Goal: Transaction & Acquisition: Purchase product/service

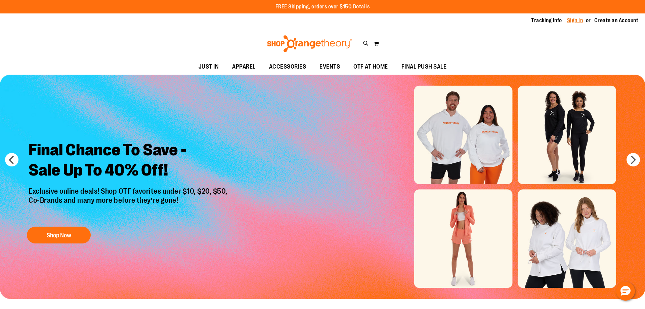
click at [571, 20] on link "Sign In" at bounding box center [575, 20] width 16 height 7
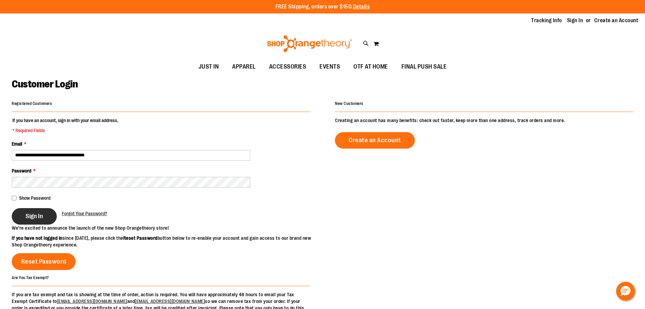
click at [28, 209] on button "Sign In" at bounding box center [34, 216] width 45 height 16
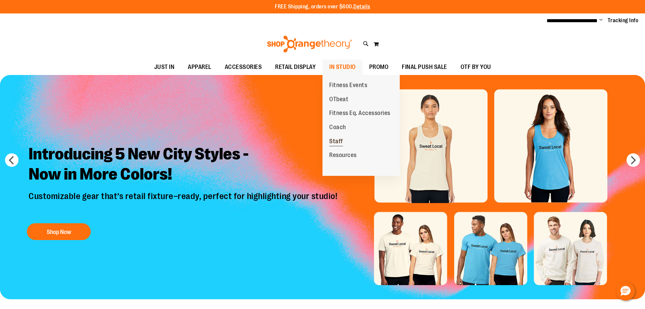
click at [338, 140] on span "Staff" at bounding box center [336, 142] width 14 height 8
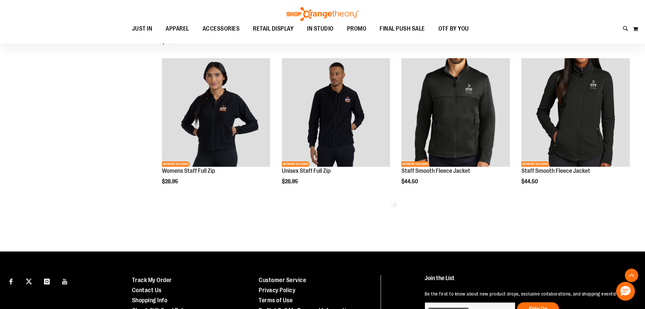
scroll to position [376, 0]
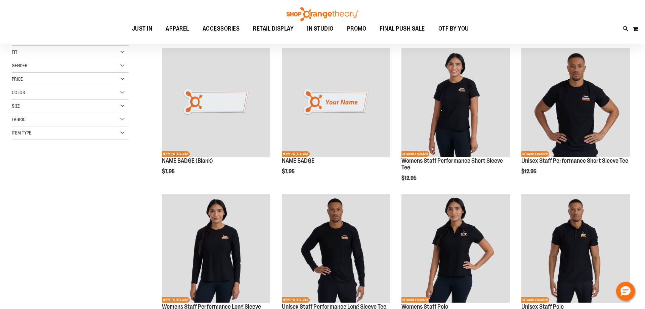
scroll to position [102, 0]
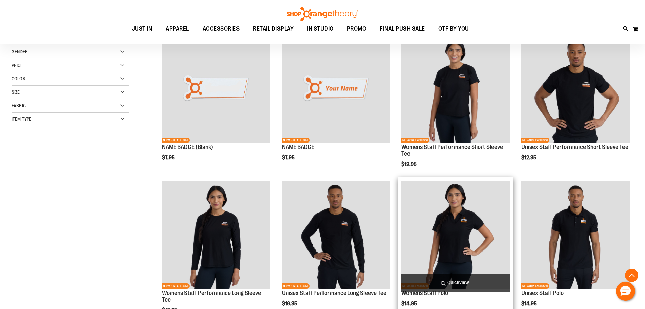
click at [461, 283] on span "Quickview" at bounding box center [455, 282] width 108 height 18
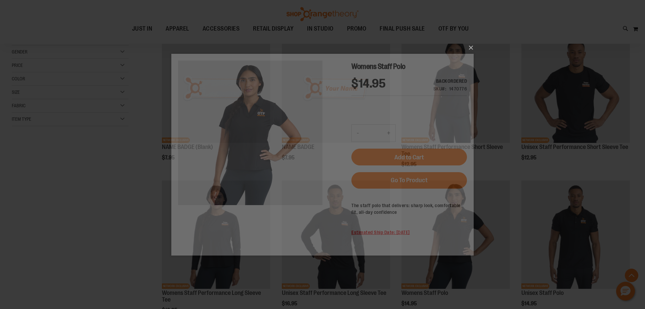
scroll to position [0, 0]
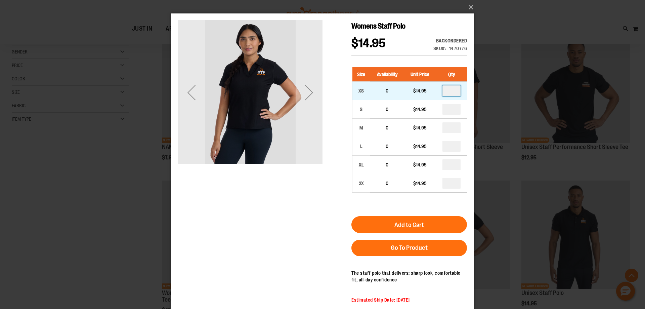
click at [450, 91] on input "number" at bounding box center [451, 90] width 18 height 11
drag, startPoint x: 446, startPoint y: 90, endPoint x: 460, endPoint y: 89, distance: 13.5
click at [460, 89] on input "*" at bounding box center [451, 90] width 18 height 11
type input "*"
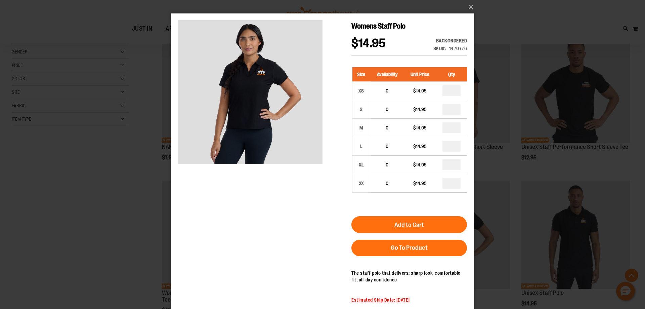
click at [315, 190] on div "Womens Staff Polo $14.95 Backordered Only %1 left SKU 1470776 Size Availability…" at bounding box center [322, 176] width 289 height 312
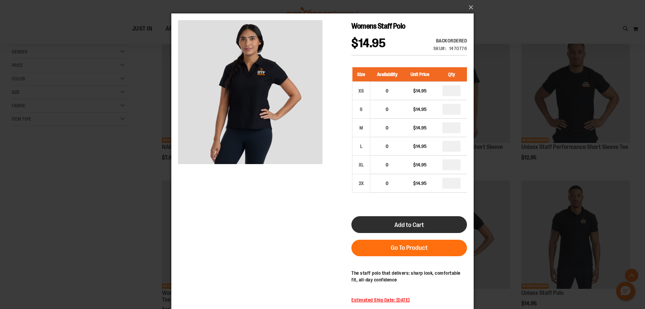
click at [382, 224] on button "Add to Cart" at bounding box center [408, 224] width 115 height 17
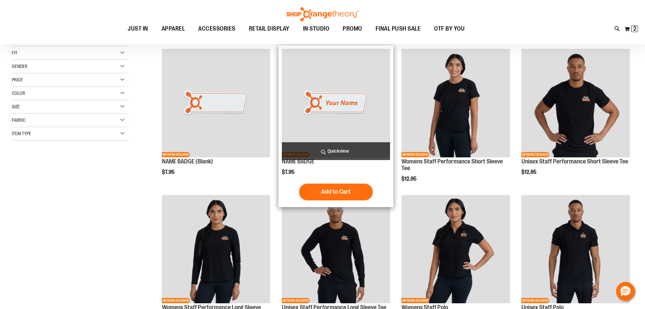
scroll to position [102, 0]
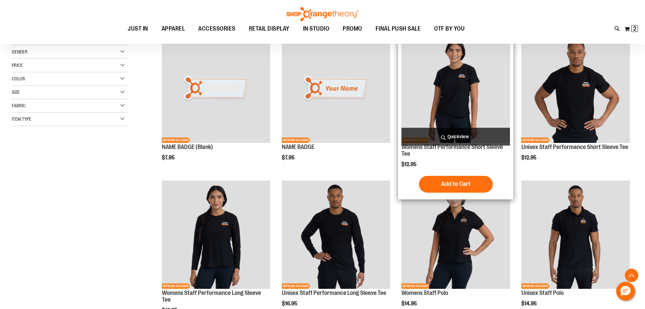
click at [454, 139] on span "Quickview" at bounding box center [455, 137] width 108 height 18
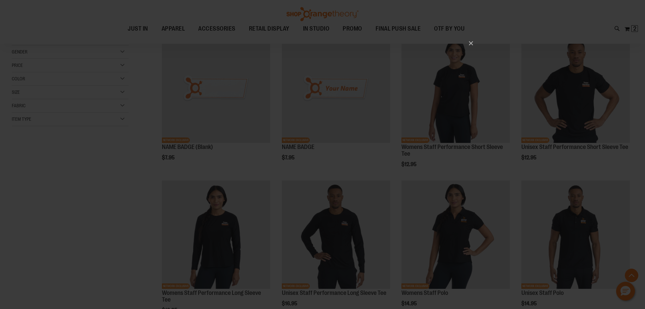
scroll to position [0, 0]
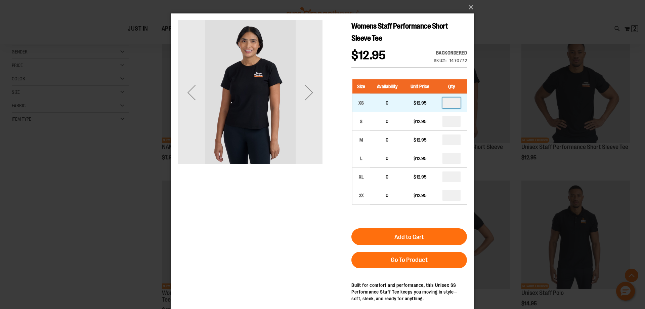
drag, startPoint x: 453, startPoint y: 101, endPoint x: 434, endPoint y: 103, distance: 18.7
click at [442, 103] on input "number" at bounding box center [451, 102] width 18 height 11
type input "*"
click at [322, 103] on div "Womens Staff Performance Short Sleeve Tee $12.95 Backordered Only %1 left SKU 1…" at bounding box center [322, 70] width 289 height 101
click at [315, 95] on div "Next" at bounding box center [308, 92] width 27 height 27
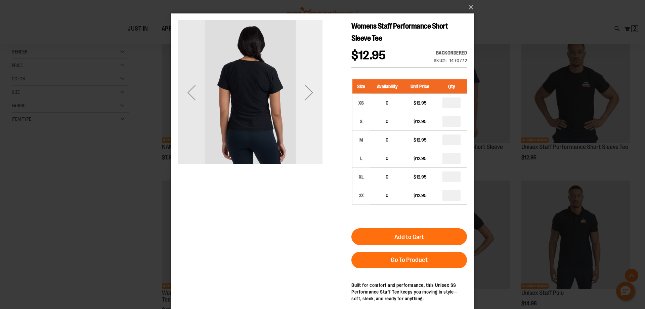
click at [313, 92] on div "Next" at bounding box center [308, 92] width 27 height 27
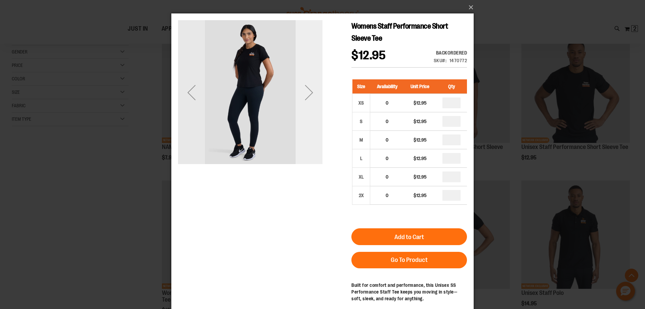
click at [312, 90] on div "Next" at bounding box center [308, 92] width 27 height 27
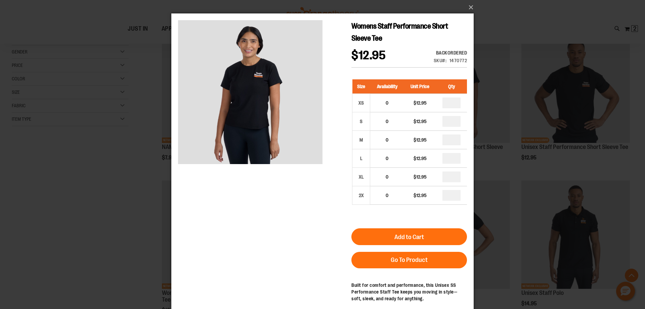
click at [324, 231] on div "Womens Staff Performance Short Sleeve Tee $12.95 Backordered Only %1 left SKU 1…" at bounding box center [322, 185] width 289 height 331
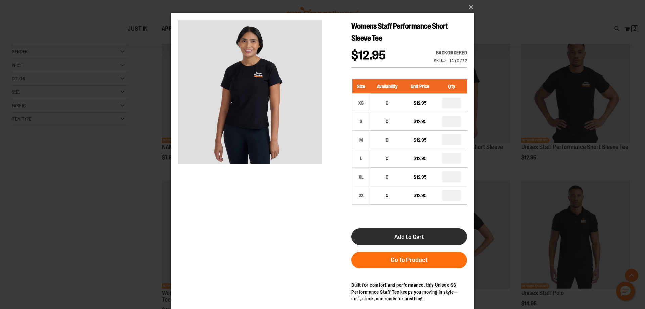
click at [373, 235] on button "Add to Cart" at bounding box center [408, 236] width 115 height 17
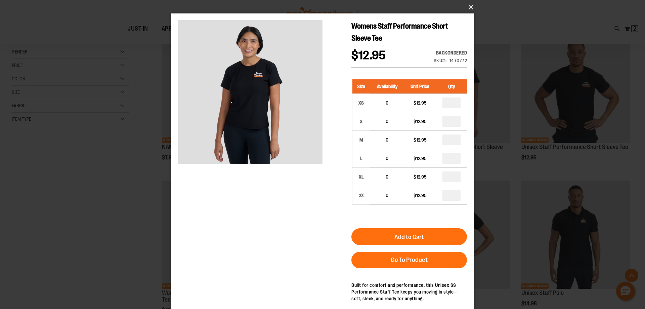
click at [472, 5] on button "×" at bounding box center [324, 7] width 302 height 15
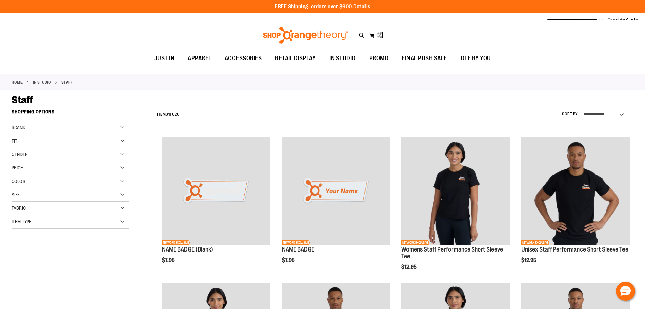
scroll to position [171, 0]
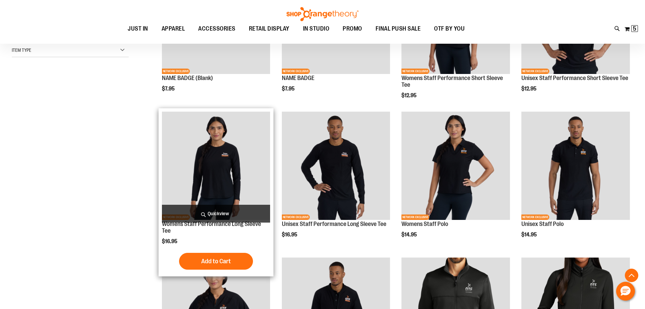
click at [206, 213] on span "Quickview" at bounding box center [216, 213] width 108 height 18
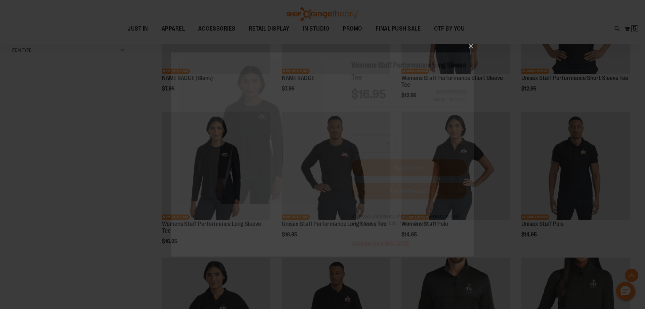
scroll to position [0, 0]
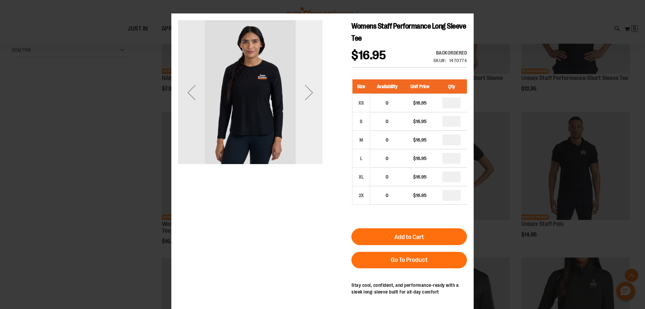
click at [310, 88] on div "Next" at bounding box center [308, 92] width 27 height 27
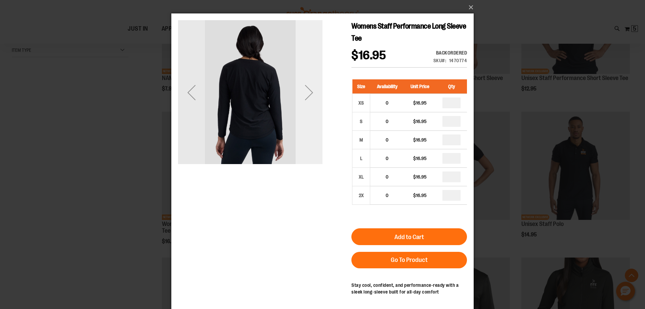
click at [310, 88] on div "Next" at bounding box center [308, 92] width 27 height 27
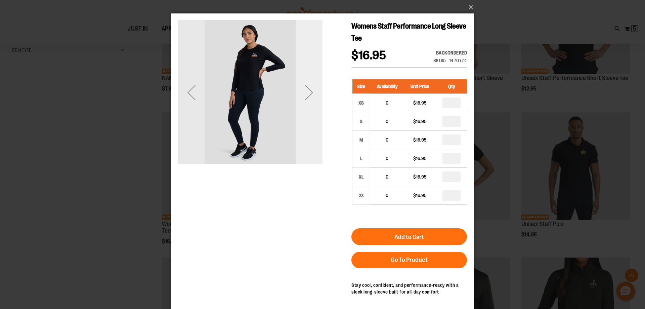
click at [310, 88] on div "Next" at bounding box center [308, 92] width 27 height 27
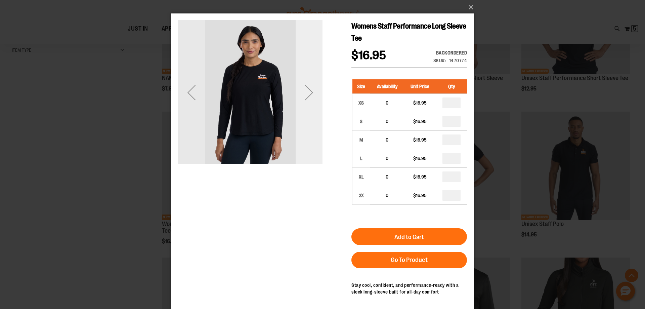
click at [310, 88] on div "Next" at bounding box center [308, 92] width 27 height 27
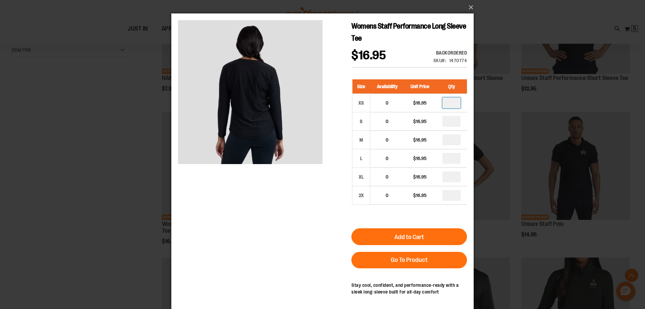
drag, startPoint x: 443, startPoint y: 104, endPoint x: 470, endPoint y: 95, distance: 28.9
click at [467, 95] on div "Size Availability Unit Price Qty XS 0 $16.95 S 0 *" at bounding box center [408, 147] width 115 height 149
type input "*"
click at [226, 282] on div "Womens Staff Performance Long Sleeve Tee $16.95 Backordered Only %1 left SKU 14…" at bounding box center [322, 182] width 289 height 324
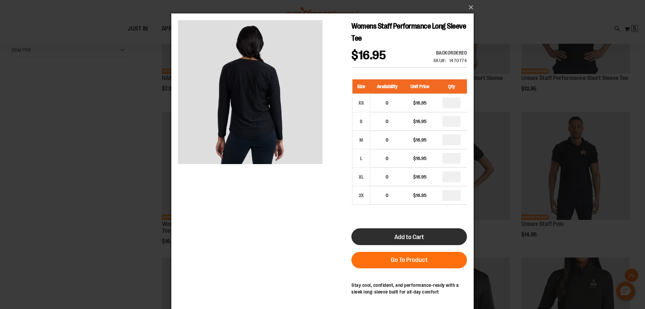
click at [387, 231] on button "Add to Cart" at bounding box center [408, 236] width 115 height 17
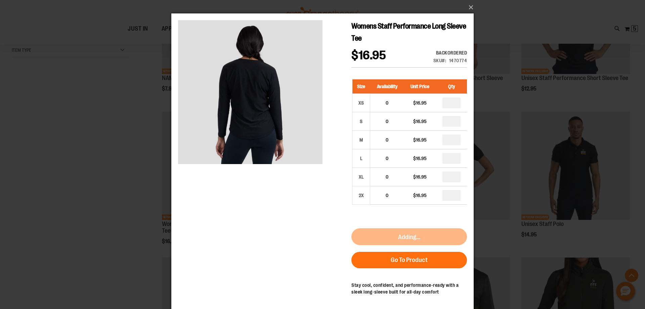
click at [42, 201] on div "×" at bounding box center [322, 154] width 645 height 309
click at [470, 3] on button "×" at bounding box center [324, 7] width 302 height 15
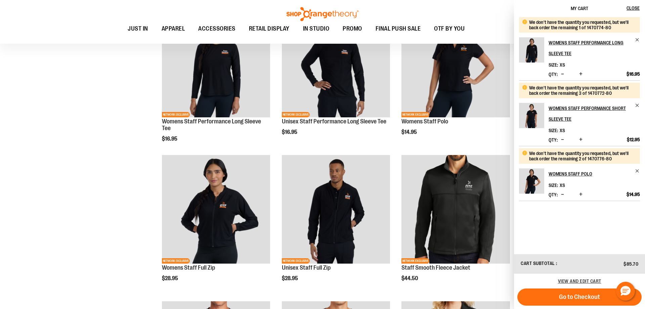
scroll to position [376, 0]
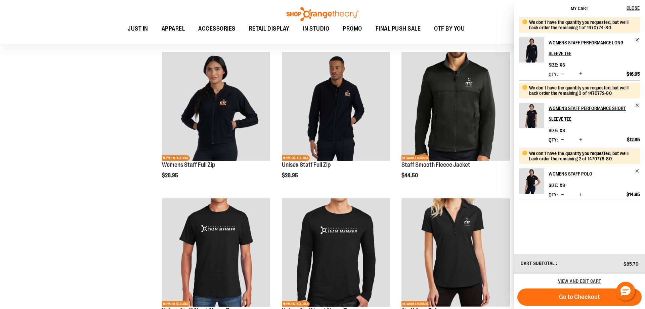
click at [107, 226] on div "**********" at bounding box center [322, 127] width 621 height 797
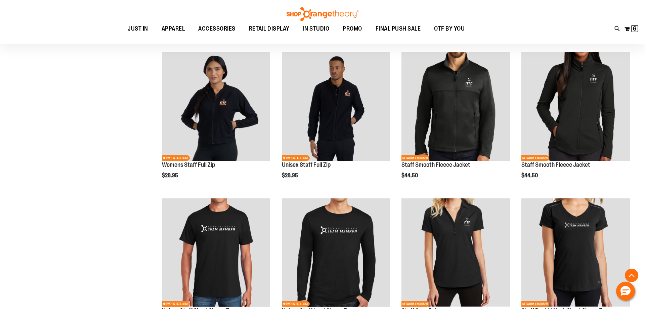
scroll to position [239, 0]
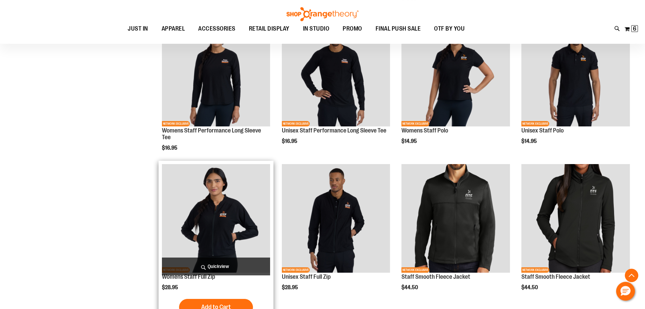
scroll to position [274, 0]
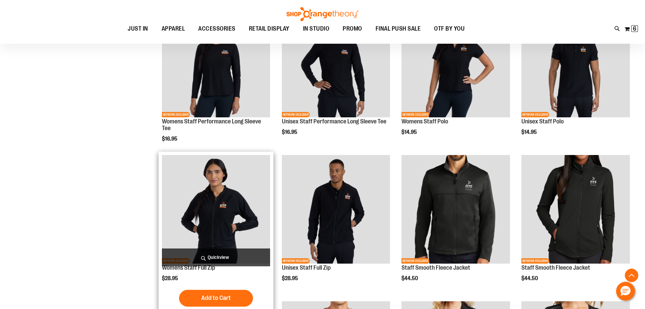
click at [235, 198] on img "product" at bounding box center [216, 209] width 108 height 108
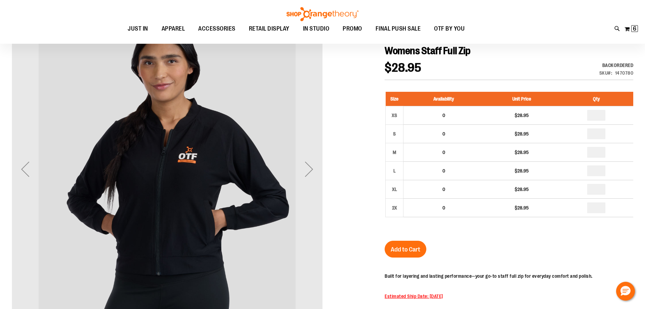
scroll to position [68, 0]
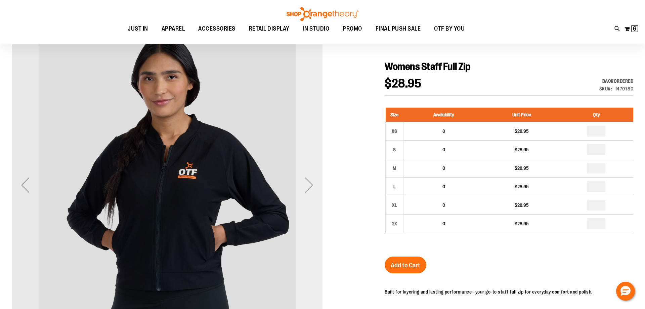
click at [318, 180] on div "Next" at bounding box center [308, 184] width 27 height 27
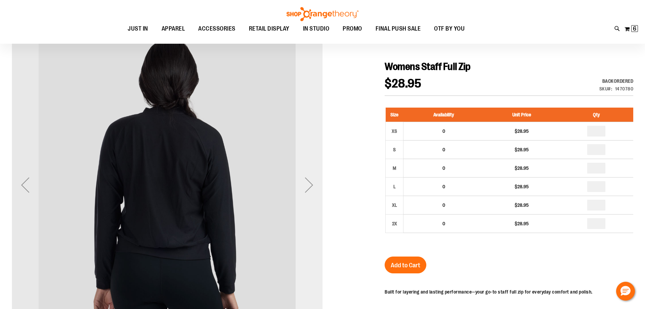
click at [318, 180] on div "Next" at bounding box center [308, 184] width 27 height 27
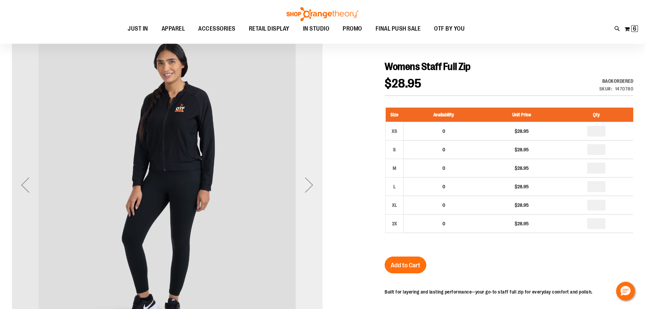
click at [318, 180] on div "Next" at bounding box center [308, 184] width 27 height 27
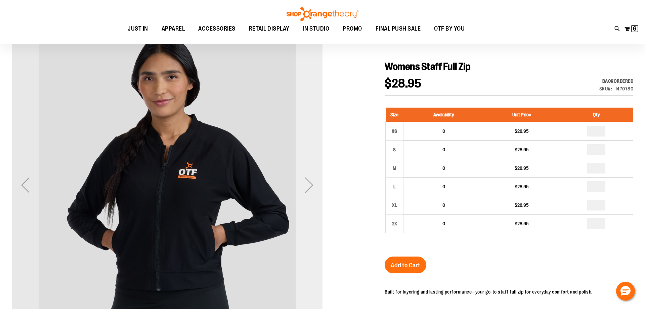
click at [318, 180] on div "Next" at bounding box center [308, 184] width 27 height 27
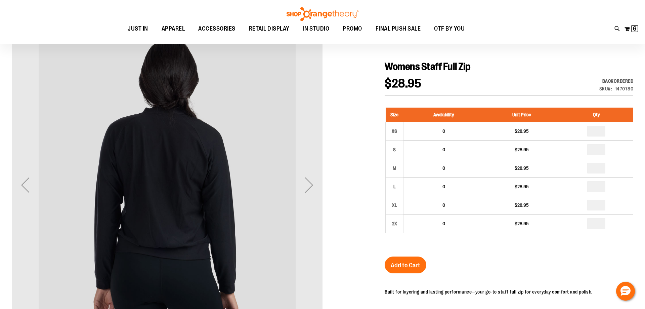
click at [24, 170] on div "carousel" at bounding box center [167, 184] width 311 height 311
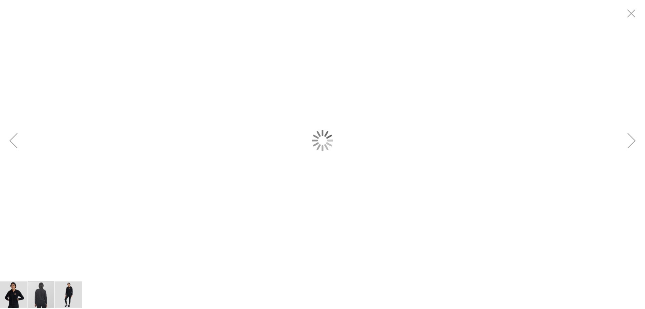
scroll to position [0, 0]
click at [26, 180] on div "Previous" at bounding box center [13, 140] width 27 height 280
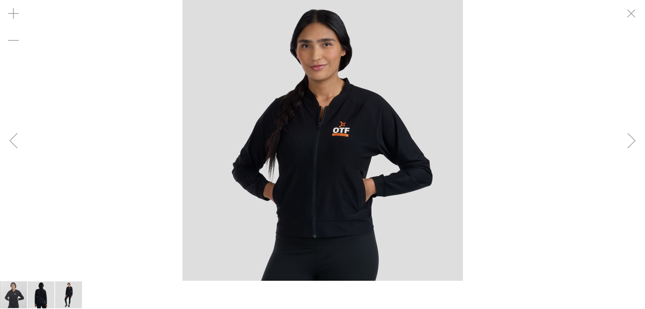
click at [641, 11] on div "Exit fullscreen" at bounding box center [631, 13] width 27 height 27
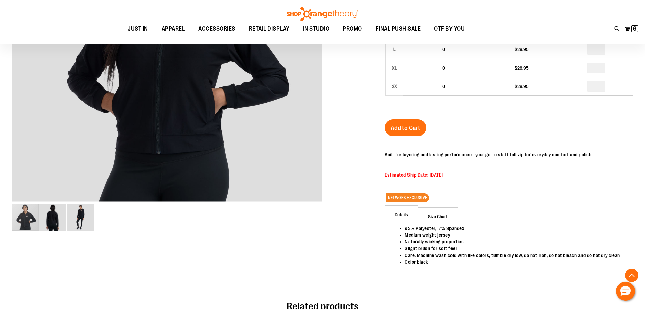
scroll to position [34, 0]
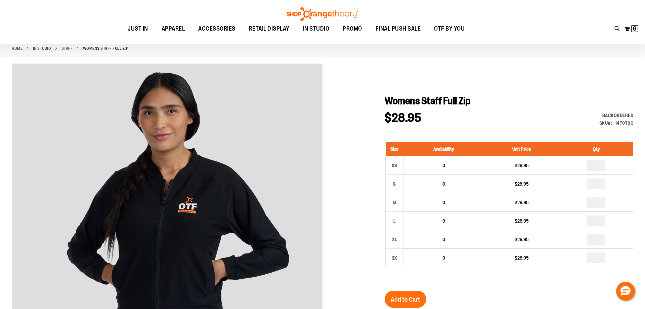
click at [341, 87] on div at bounding box center [322, 263] width 621 height 400
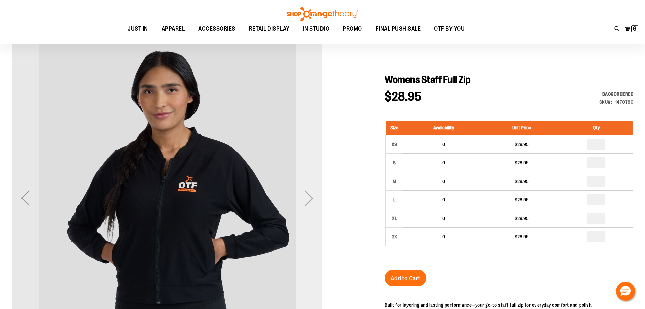
scroll to position [68, 0]
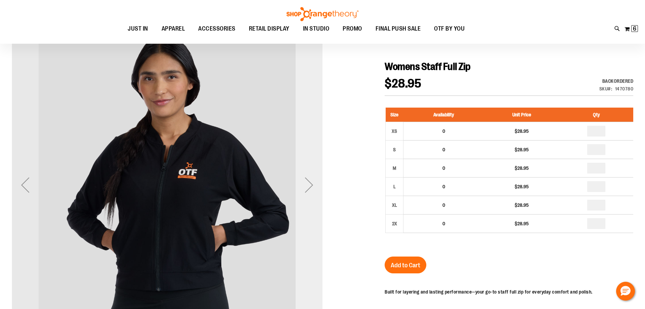
click at [317, 196] on div "Next" at bounding box center [308, 184] width 27 height 27
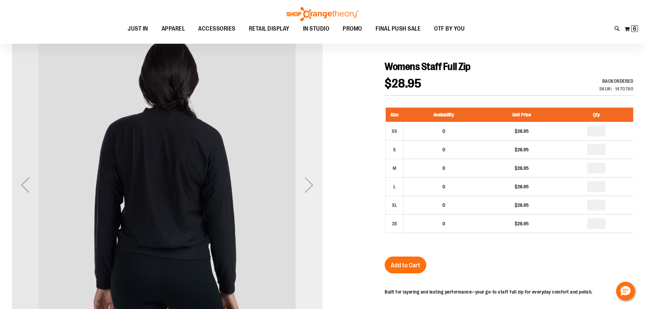
click at [316, 196] on div "Next" at bounding box center [308, 184] width 27 height 27
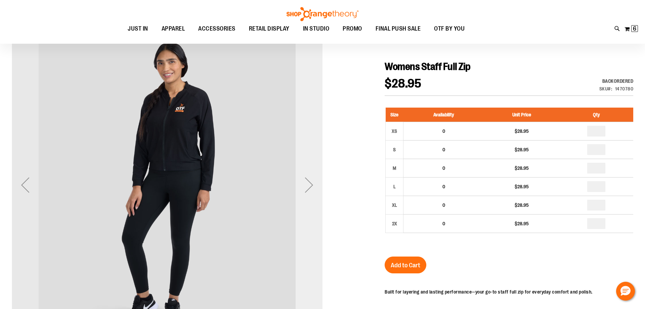
click at [316, 193] on div "Next" at bounding box center [308, 184] width 27 height 27
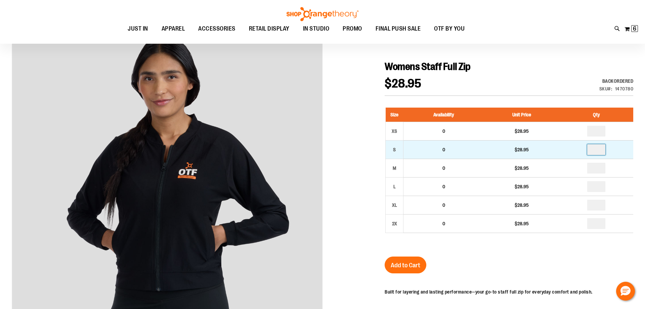
drag, startPoint x: 595, startPoint y: 147, endPoint x: 586, endPoint y: 149, distance: 8.7
click at [588, 147] on input "number" at bounding box center [596, 149] width 18 height 11
type input "*"
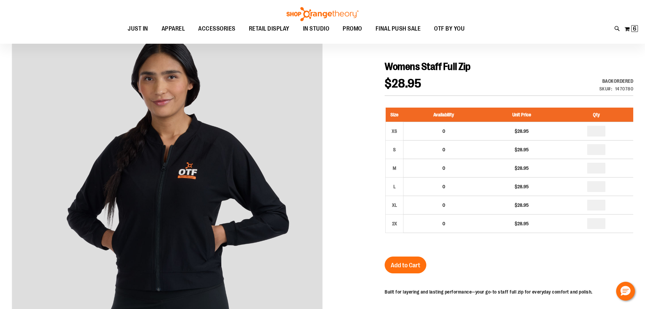
drag, startPoint x: 589, startPoint y: 255, endPoint x: 588, endPoint y: 251, distance: 3.9
click at [590, 253] on div "Womens Staff Full Zip $28.95 Backordered Only %1 left SKU 1470780 Size Availabi…" at bounding box center [508, 244] width 248 height 369
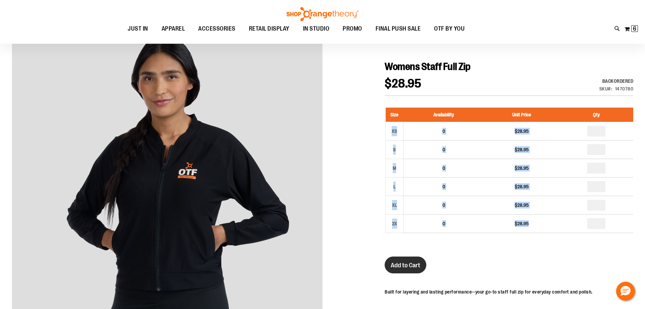
click at [409, 261] on span "Add to Cart" at bounding box center [405, 264] width 30 height 7
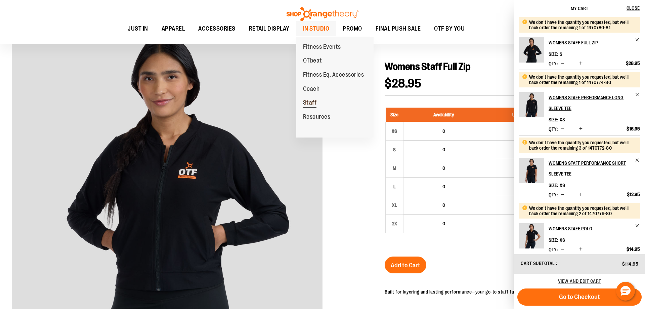
click at [306, 103] on span "Staff" at bounding box center [310, 103] width 14 height 8
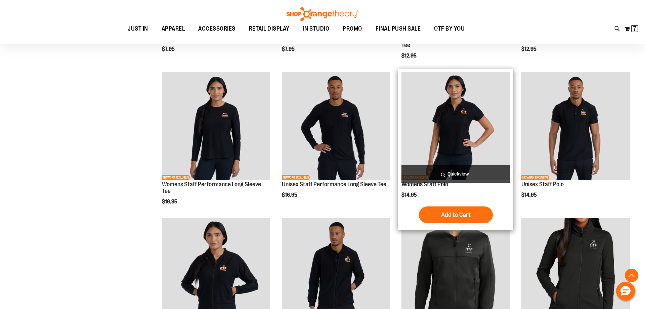
scroll to position [62, 0]
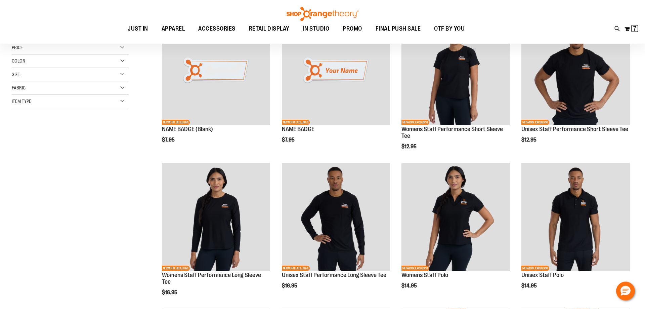
scroll to position [28, 0]
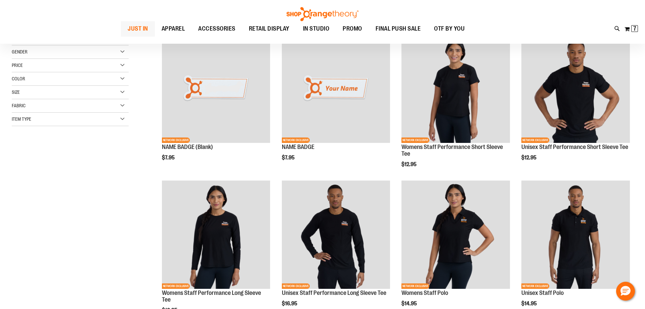
click at [136, 26] on span "JUST IN" at bounding box center [138, 28] width 20 height 15
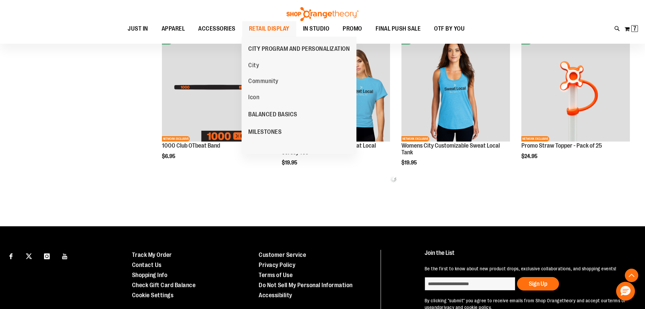
scroll to position [321, 0]
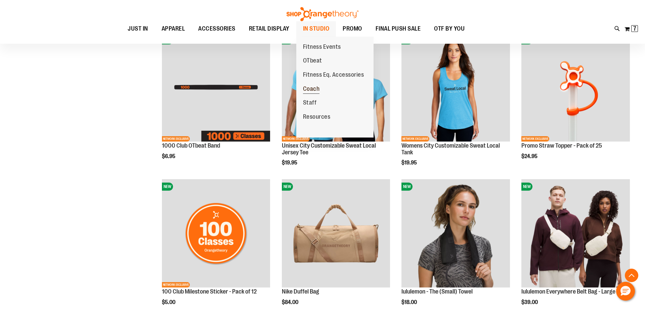
click at [314, 93] on span "Coach" at bounding box center [311, 89] width 17 height 8
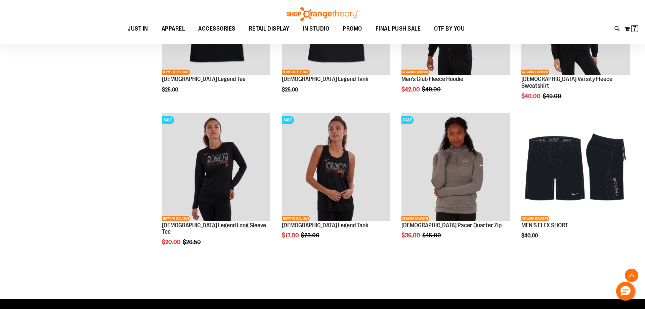
scroll to position [721, 0]
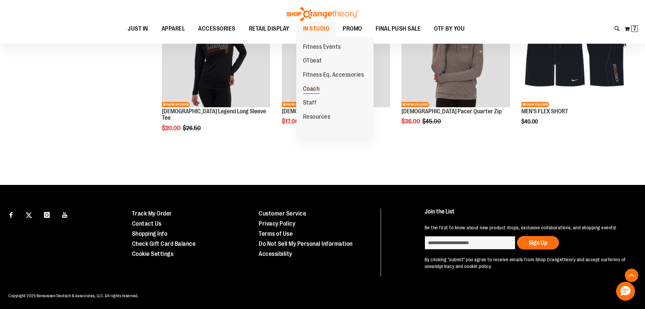
click at [316, 89] on span "Coach" at bounding box center [311, 89] width 17 height 8
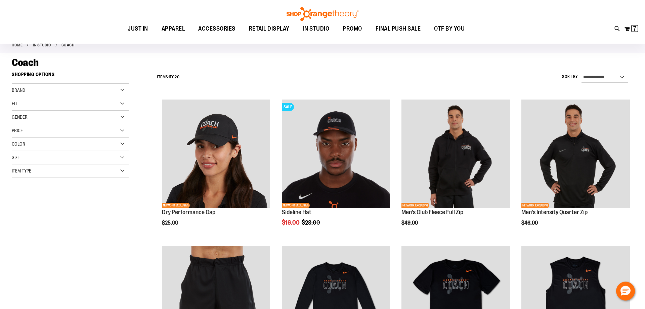
scroll to position [205, 0]
